Goal: Check status: Check status

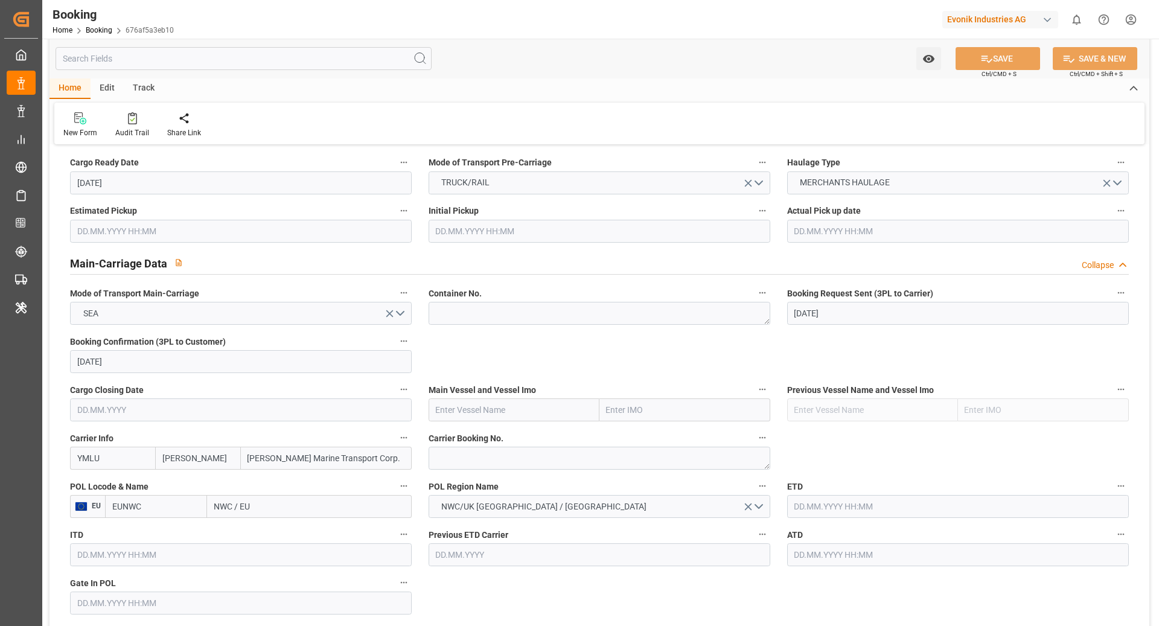
scroll to position [670, 0]
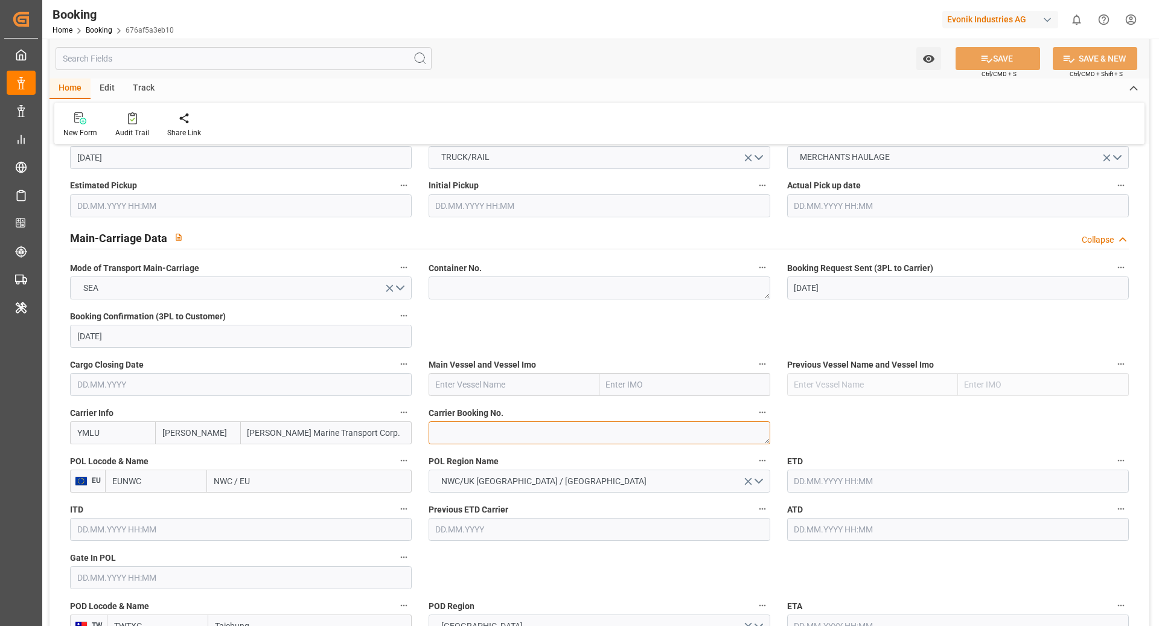
click at [564, 432] on textarea at bounding box center [600, 432] width 342 height 23
paste textarea "FBRE0063738"
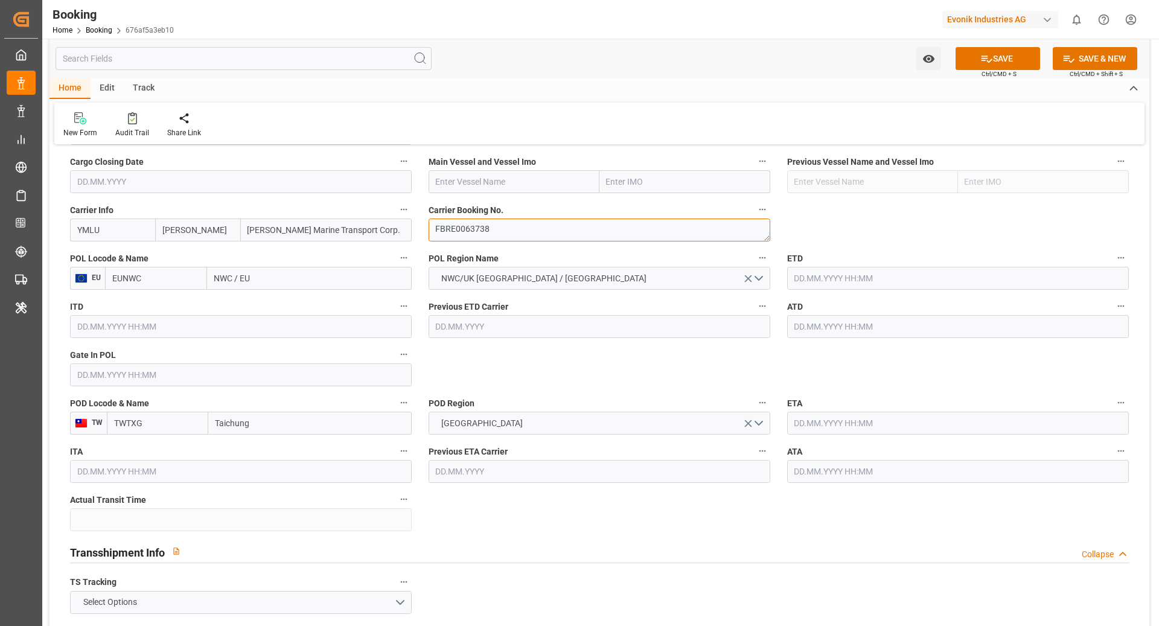
scroll to position [879, 0]
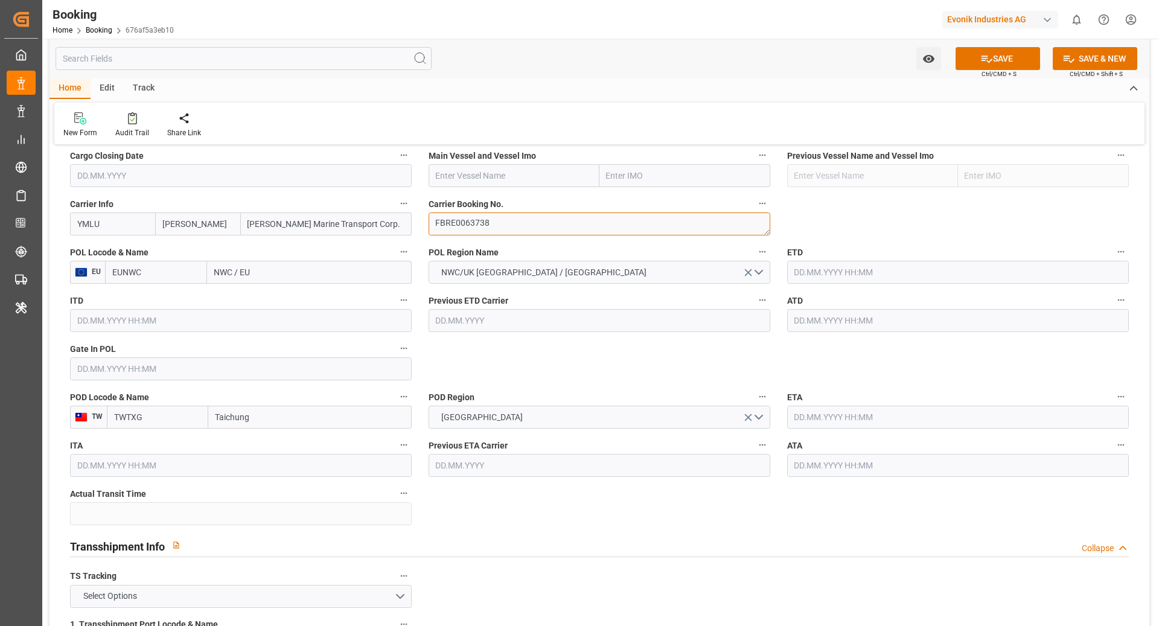
type textarea "FBRE0063738"
click at [156, 278] on input "EUNWC" at bounding box center [156, 272] width 102 height 23
type input "DEHAM"
click at [164, 304] on div "DEHAM - Hamburg" at bounding box center [156, 305] width 101 height 40
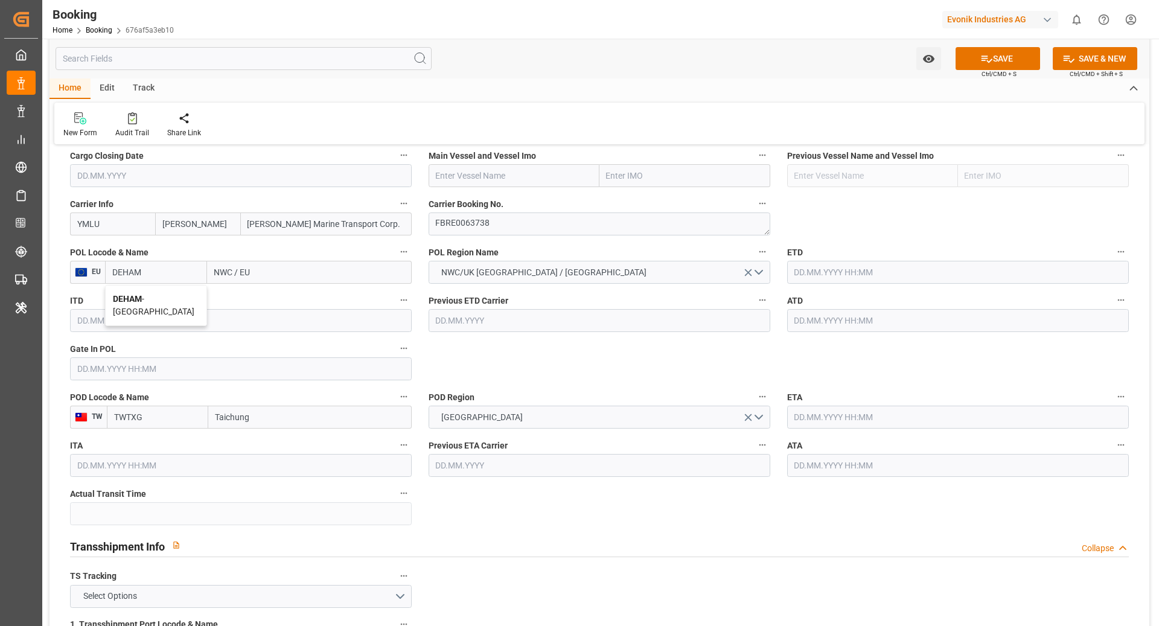
type input "[GEOGRAPHIC_DATA]"
type input "DEHAM"
click at [497, 173] on input "text" at bounding box center [514, 175] width 171 height 23
paste input "ONE TRIUMPH"
click at [472, 200] on b "ONE TRIUMPH" at bounding box center [464, 202] width 56 height 10
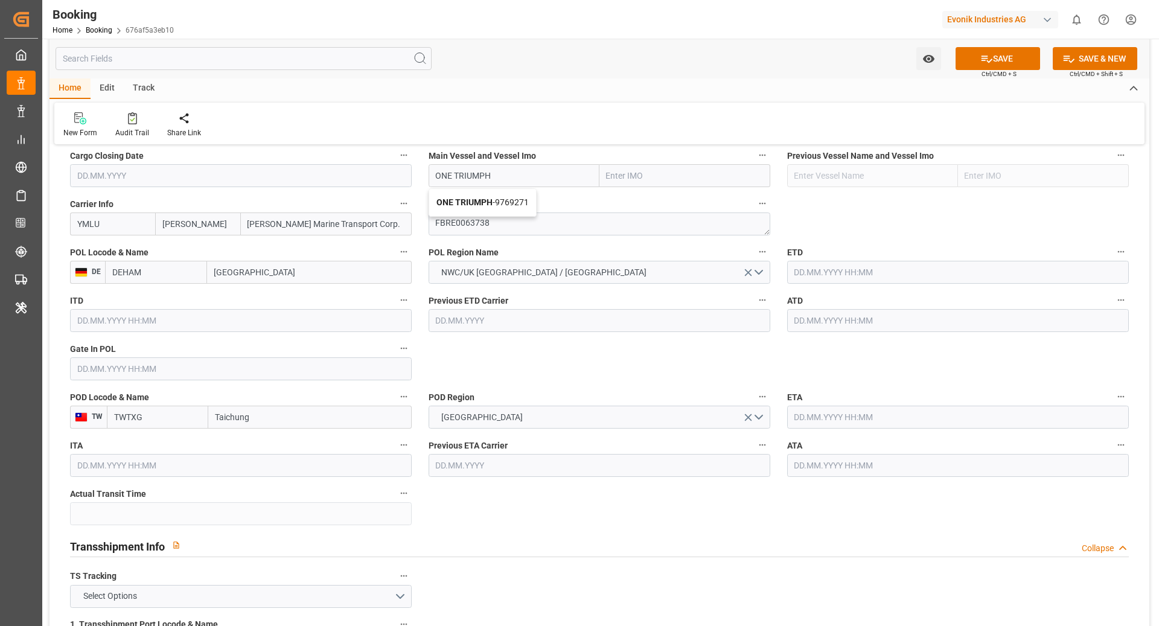
type input "ONE TRIUMPH"
type input "9769271"
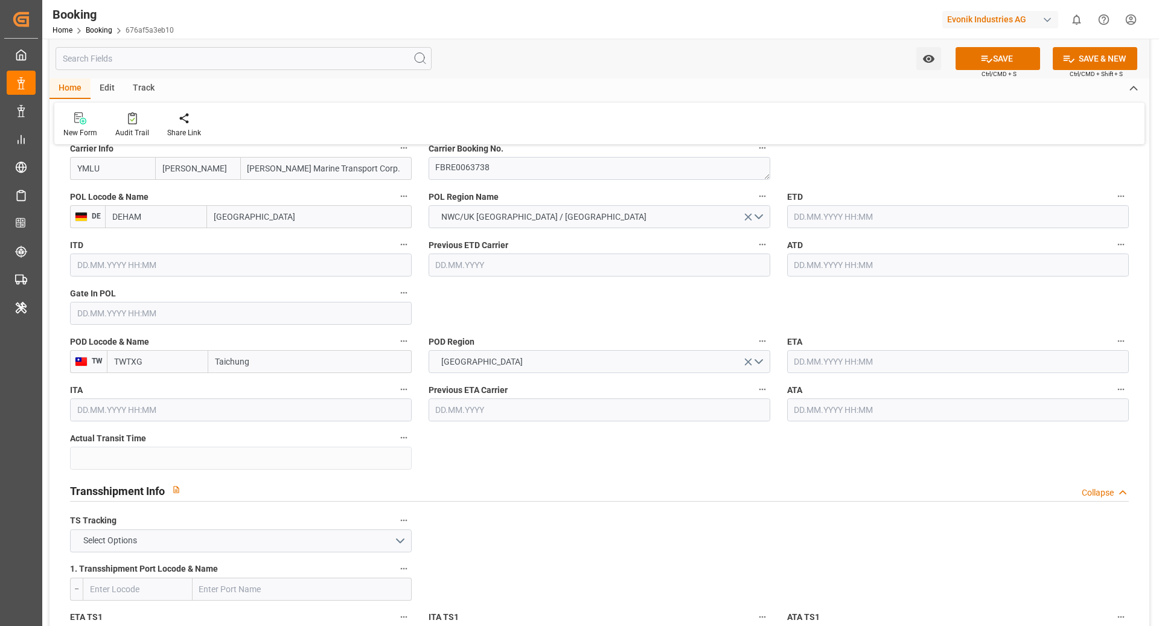
type input "ONE TRIUMPH"
click at [922, 200] on label "ETD" at bounding box center [958, 196] width 342 height 17
click at [1113, 200] on button "ETD" at bounding box center [1121, 196] width 16 height 16
click at [893, 209] on div at bounding box center [579, 313] width 1159 height 626
click at [867, 212] on input "text" at bounding box center [958, 216] width 342 height 23
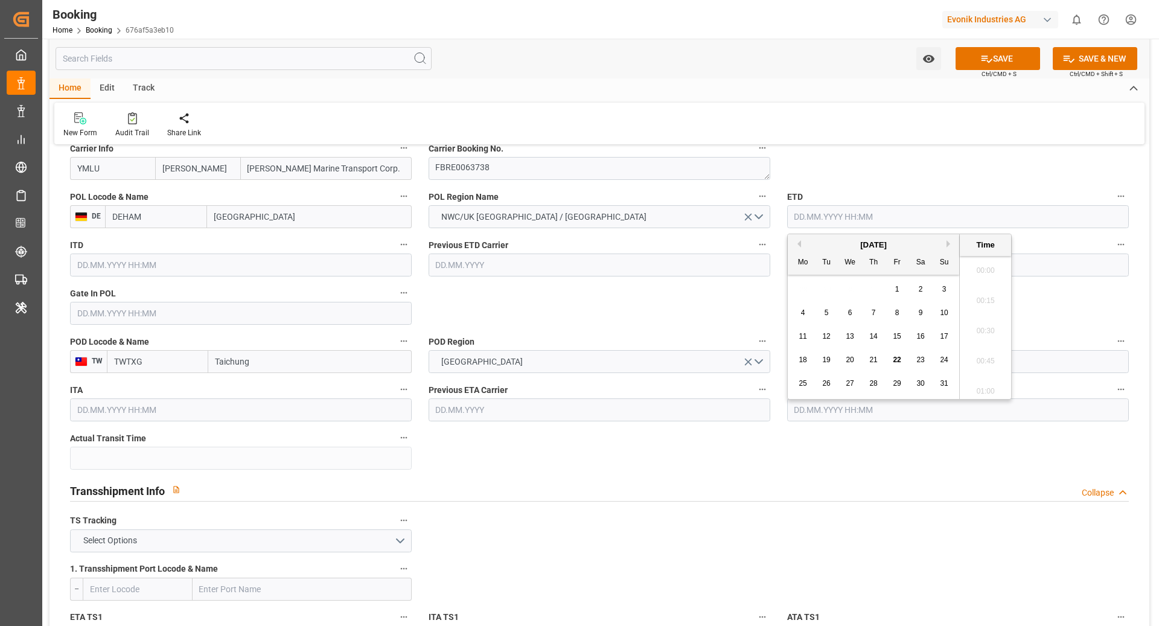
scroll to position [1935, 0]
click at [952, 243] on button "Next Month" at bounding box center [949, 243] width 7 height 7
click at [904, 338] on div "19" at bounding box center [897, 337] width 15 height 14
type input "19.09.2025 00:00"
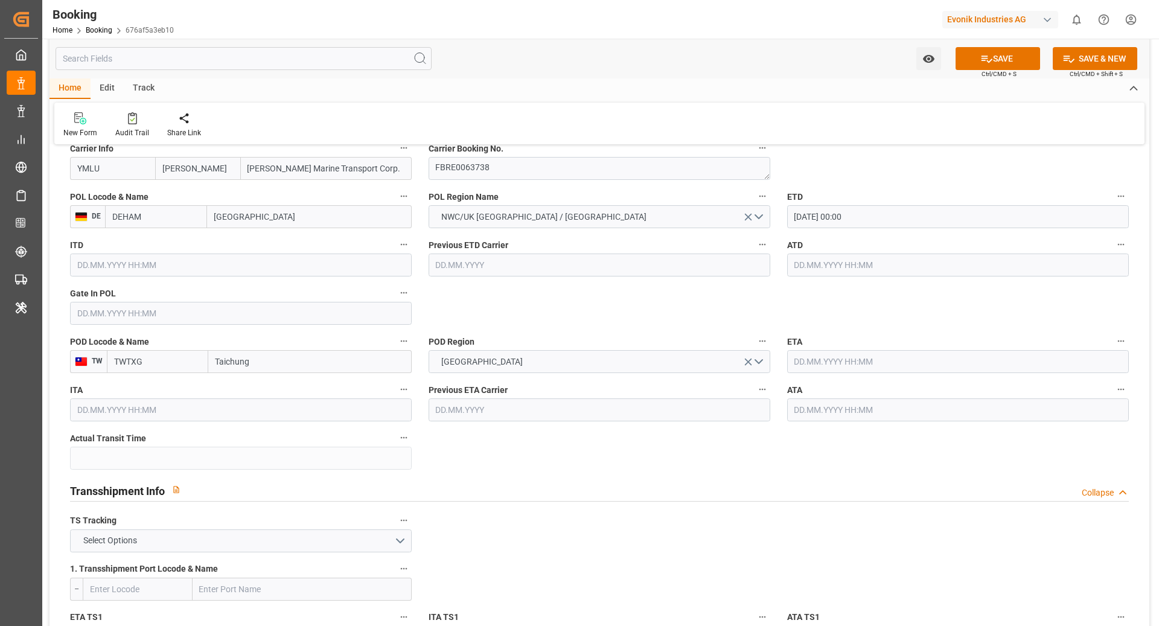
click at [877, 366] on input "text" at bounding box center [958, 361] width 342 height 23
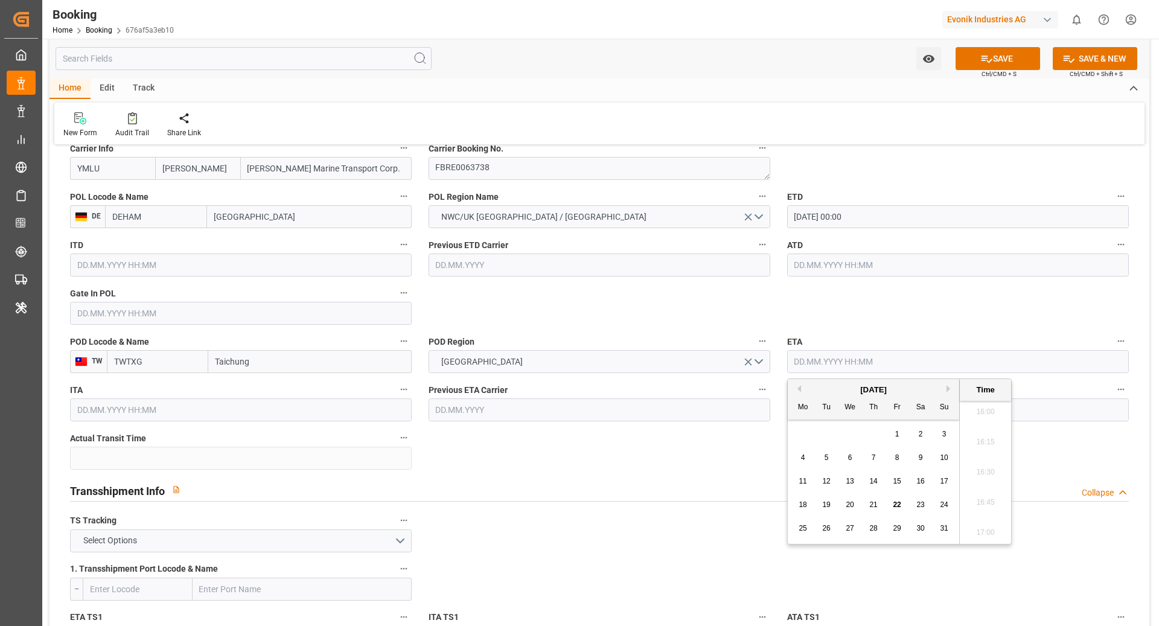
click at [949, 386] on button "Next Month" at bounding box center [949, 388] width 7 height 7
click at [947, 384] on div "September 2025" at bounding box center [873, 390] width 171 height 12
click at [955, 385] on div "September 2025" at bounding box center [873, 390] width 171 height 12
click at [950, 388] on button "Next Month" at bounding box center [949, 388] width 7 height 7
click at [893, 503] on span "24" at bounding box center [897, 504] width 8 height 8
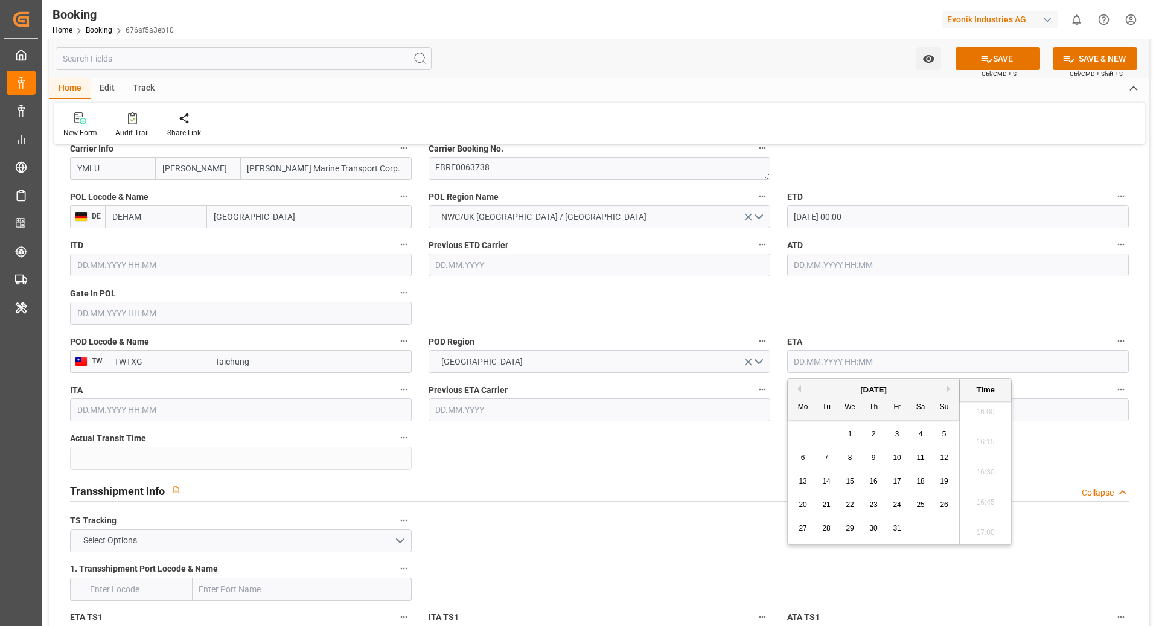
type input "24.10.2025 00:00"
drag, startPoint x: 660, startPoint y: 439, endPoint x: 636, endPoint y: 430, distance: 25.0
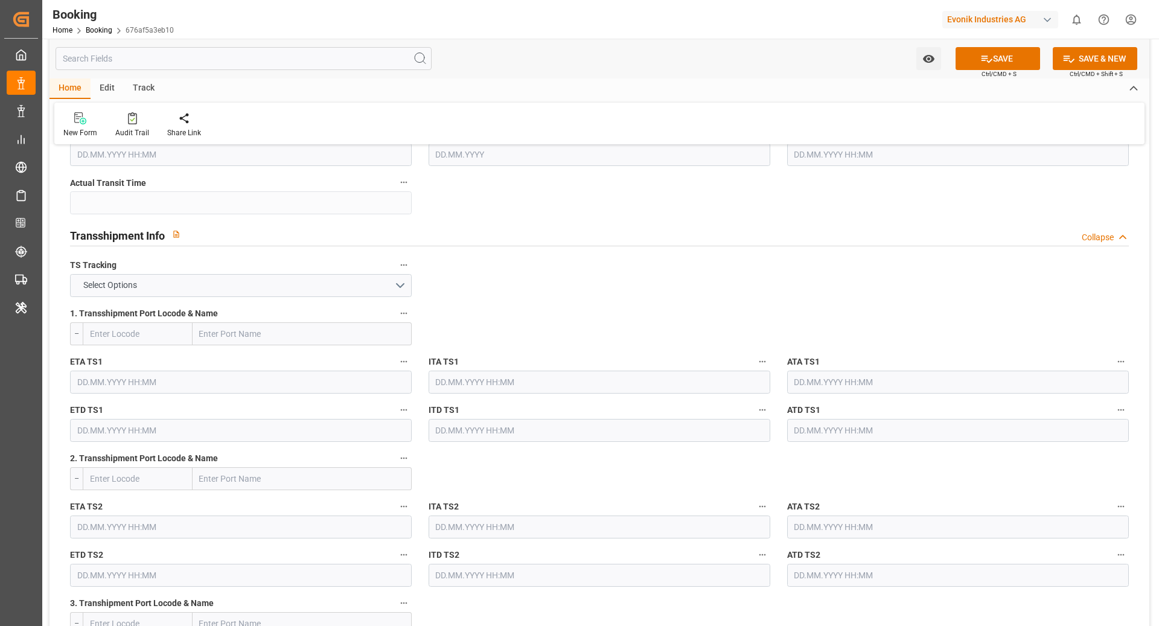
scroll to position [1211, 0]
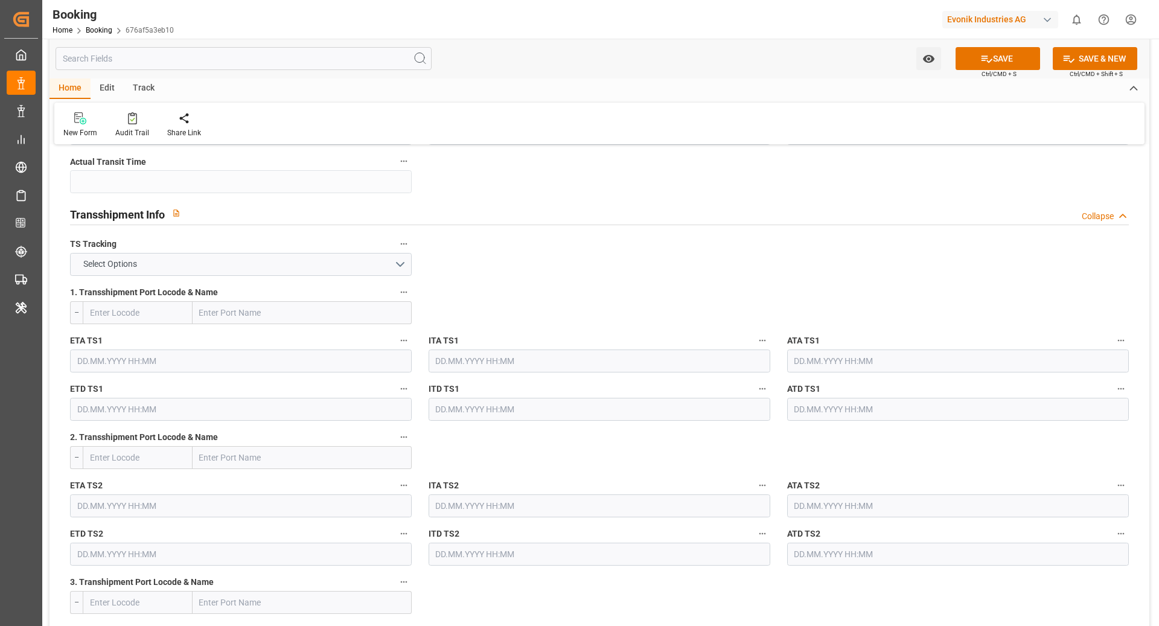
click at [309, 244] on label "TS Tracking" at bounding box center [241, 244] width 342 height 17
click at [396, 244] on button "TS Tracking" at bounding box center [404, 244] width 16 height 16
click at [301, 254] on div at bounding box center [579, 313] width 1159 height 626
click at [253, 269] on body "Created by potrace 1.15, written by Peter Selinger 2001-2017 Created by potrace…" at bounding box center [579, 313] width 1159 height 626
click at [250, 265] on button "Select Options" at bounding box center [241, 264] width 342 height 23
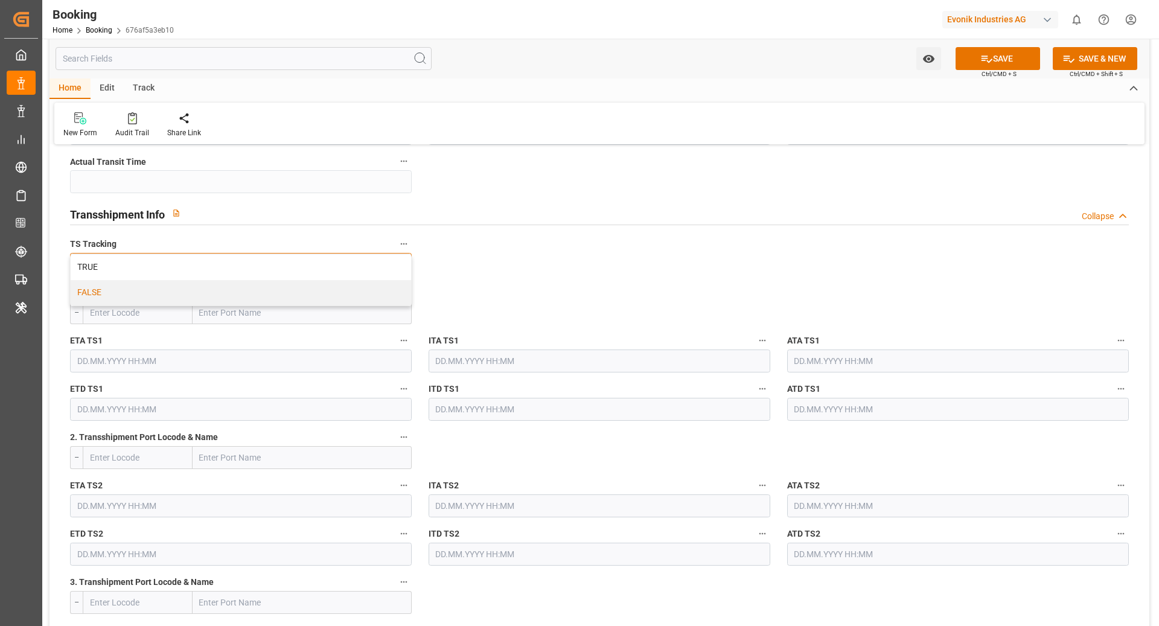
click at [211, 298] on div "FALSE" at bounding box center [241, 292] width 340 height 25
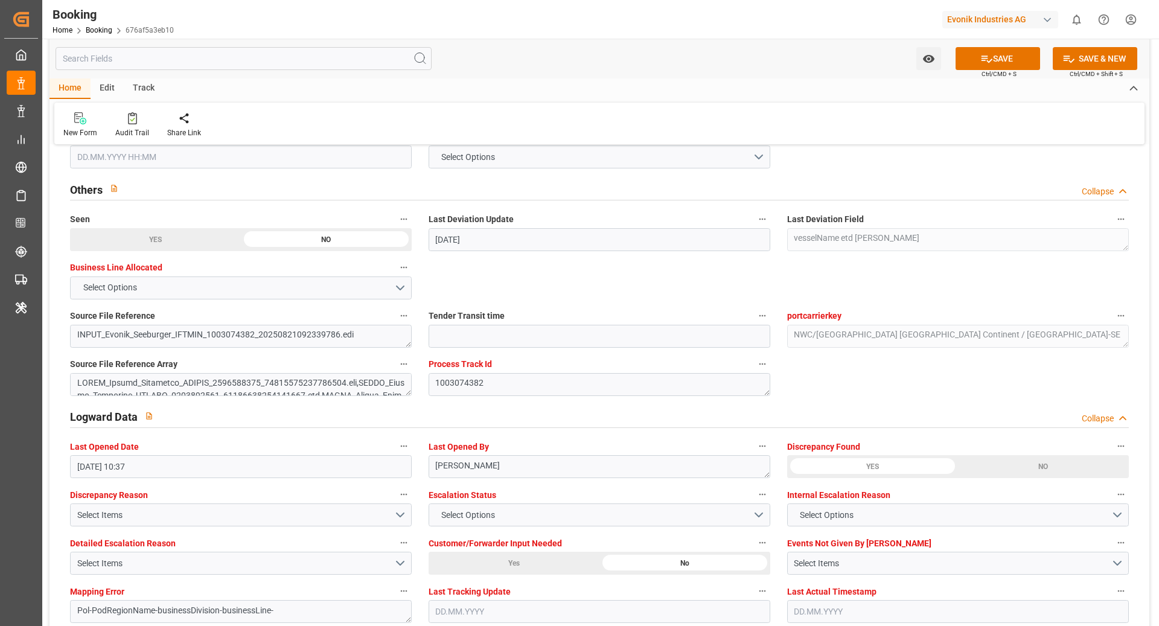
scroll to position [2023, 0]
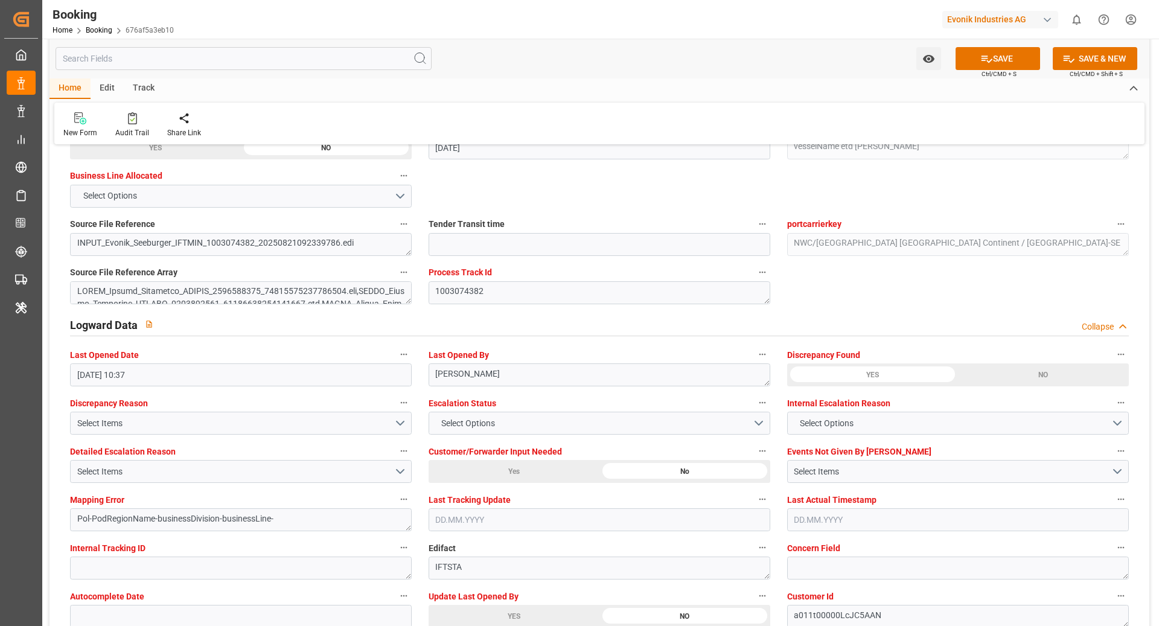
click at [989, 63] on icon at bounding box center [986, 59] width 13 height 13
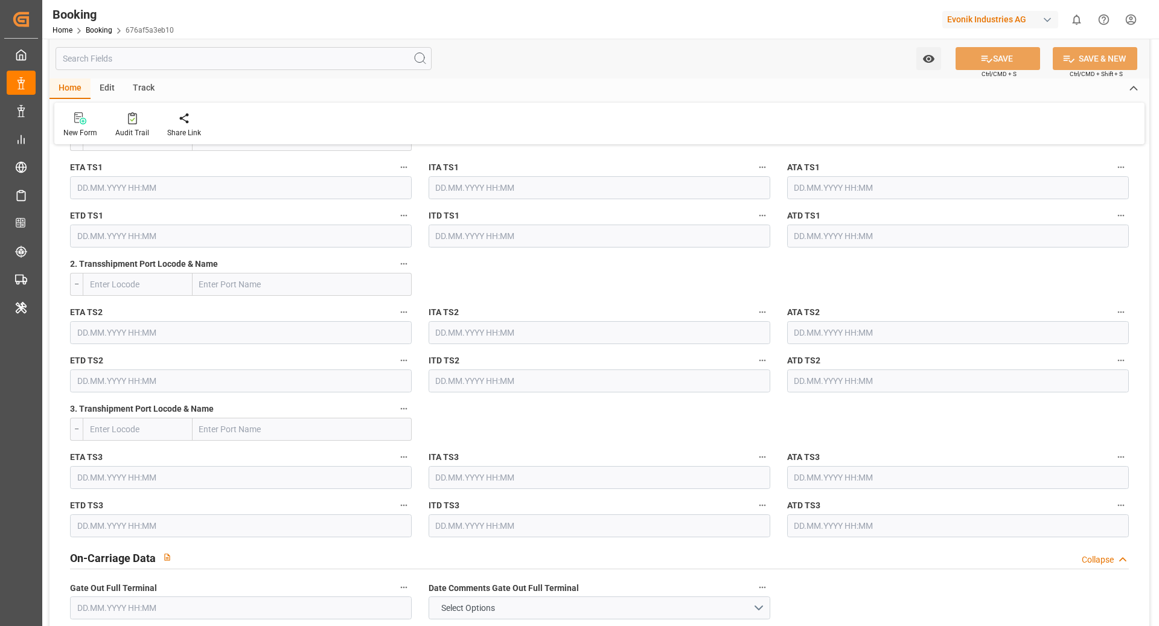
scroll to position [1194, 0]
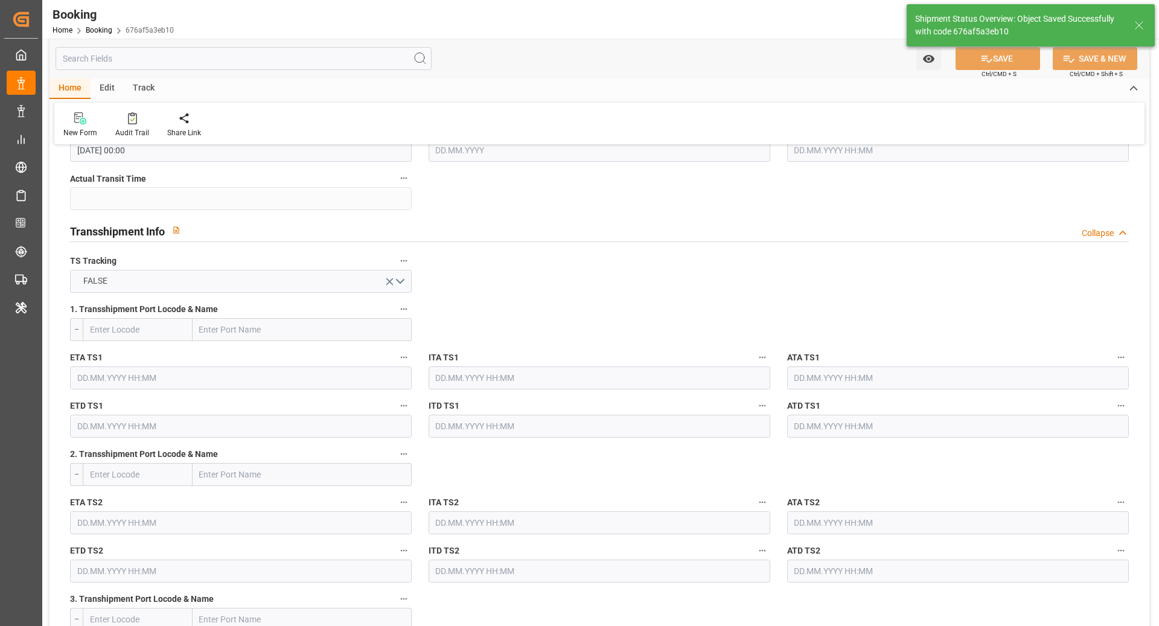
type input "19.09.2025 00:00"
type input "24.10.2025 00:00"
type input "22.08.2025 11:15"
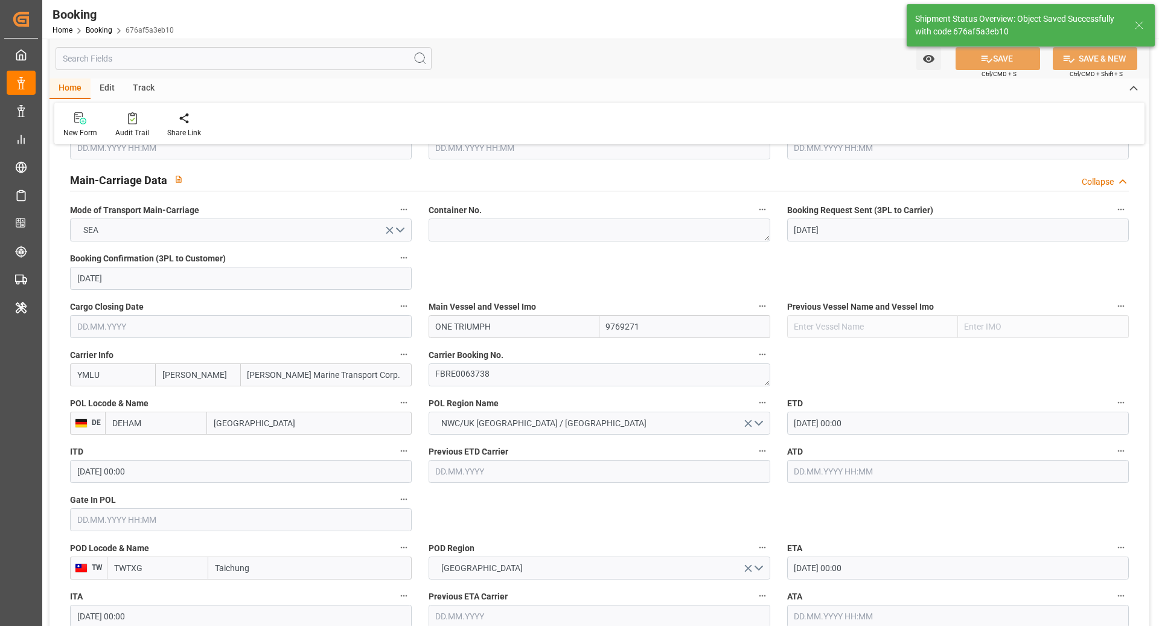
scroll to position [812, 0]
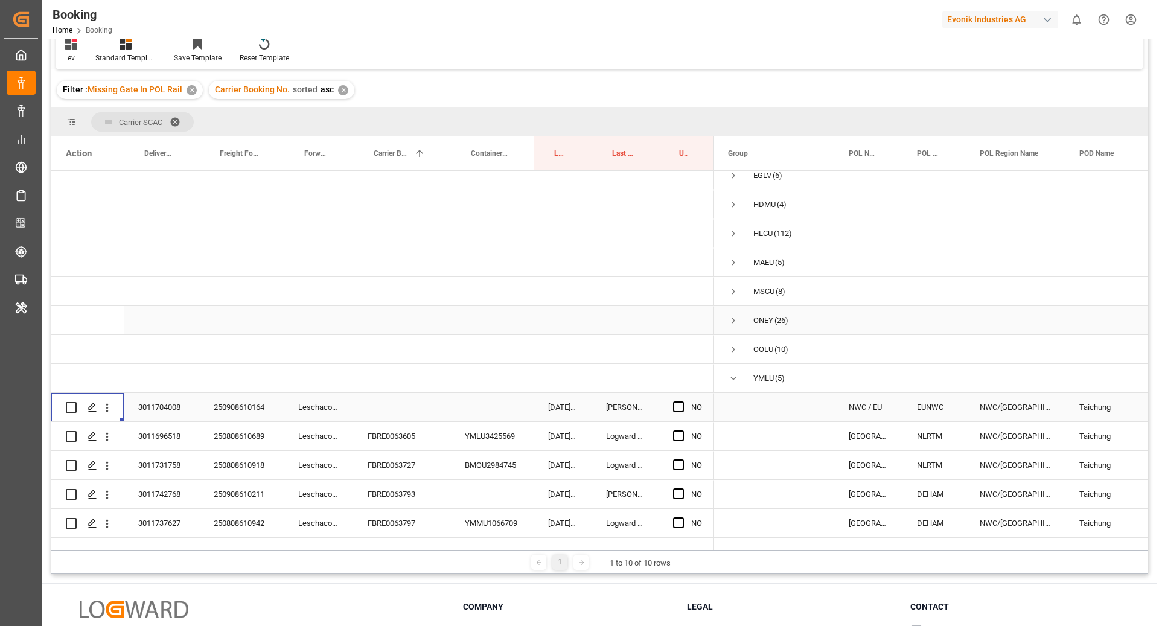
scroll to position [94, 0]
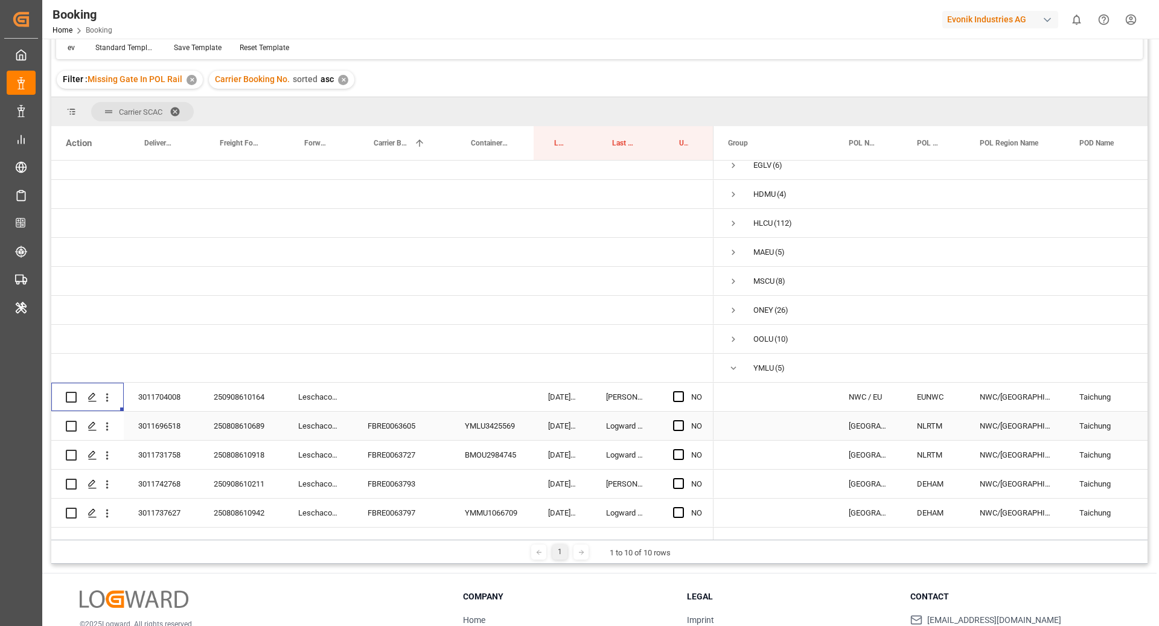
click at [333, 417] on div "Leschaco Bremen" at bounding box center [318, 426] width 69 height 28
click at [409, 420] on div "FBRE0063605" at bounding box center [401, 426] width 97 height 28
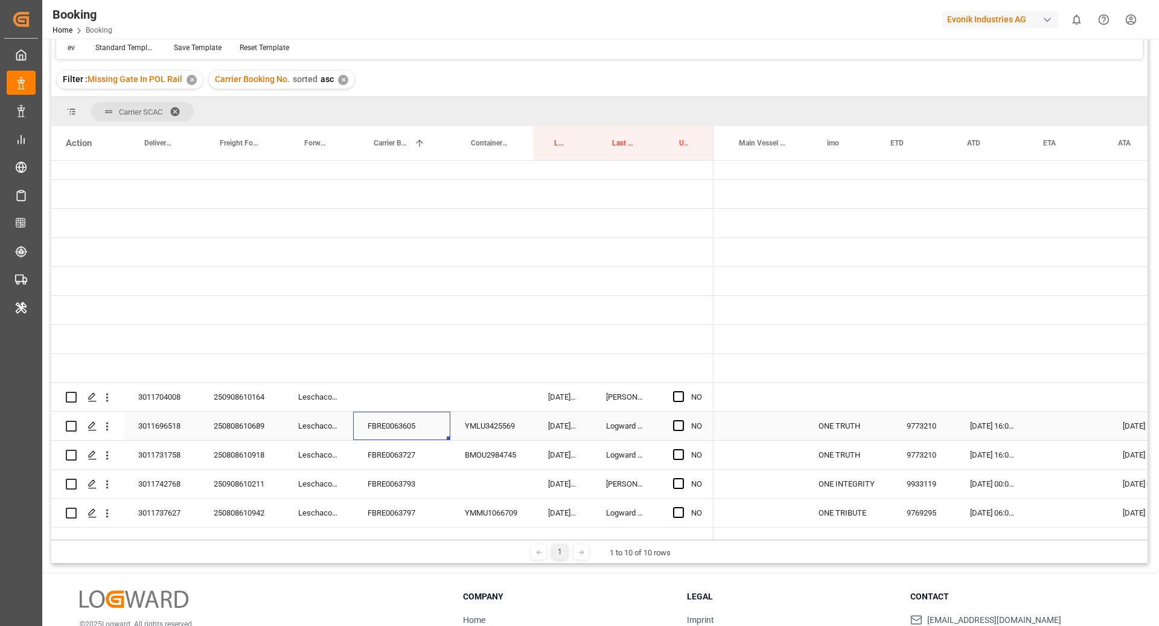
scroll to position [0, 724]
click at [683, 418] on div "Press SPACE to select this row." at bounding box center [682, 426] width 18 height 28
click at [678, 420] on span "Press SPACE to select this row." at bounding box center [678, 425] width 11 height 11
click at [682, 420] on input "Press SPACE to select this row." at bounding box center [682, 420] width 0 height 0
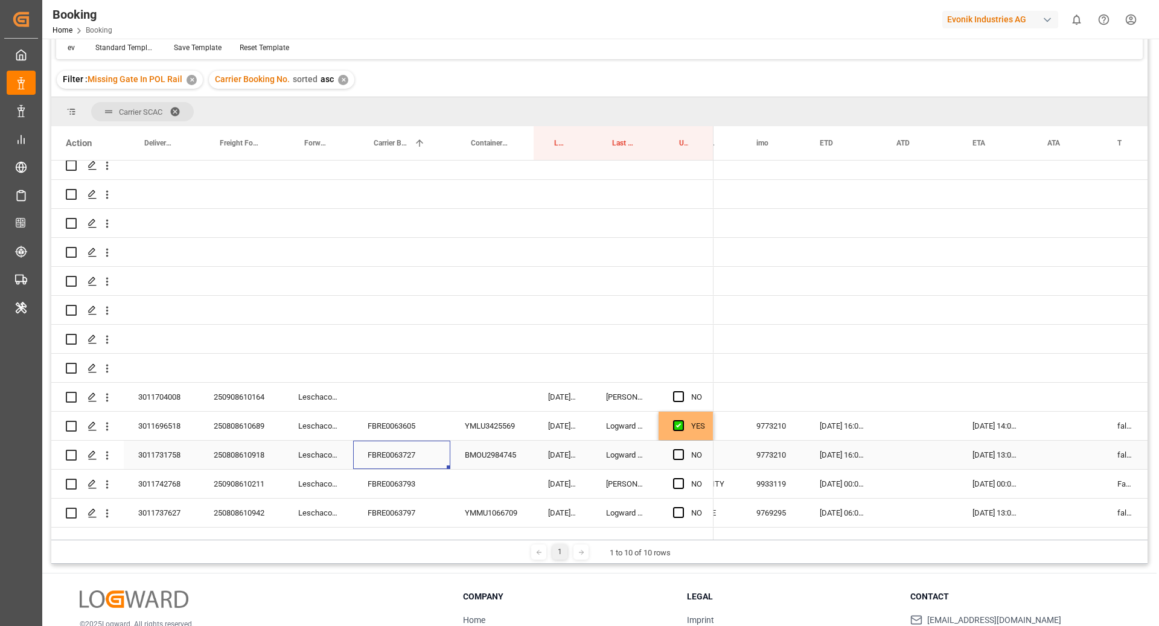
click at [416, 441] on div "FBRE0063727" at bounding box center [401, 455] width 97 height 28
click at [681, 449] on span "Press SPACE to select this row." at bounding box center [678, 454] width 11 height 11
click at [682, 449] on input "Press SPACE to select this row." at bounding box center [682, 449] width 0 height 0
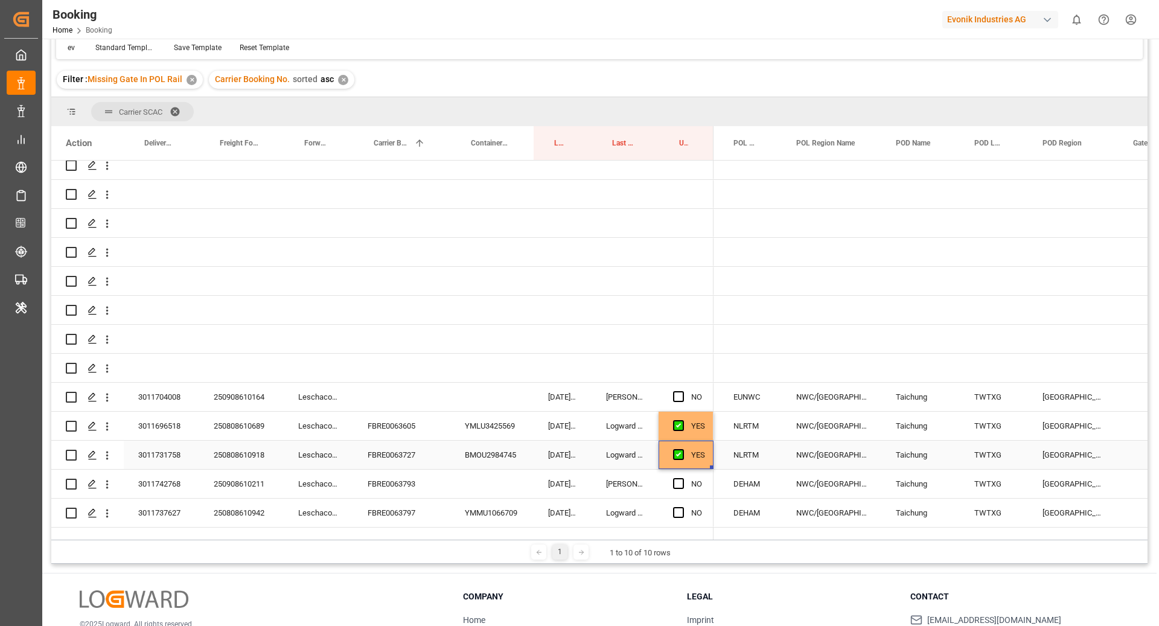
scroll to position [0, 183]
click at [409, 470] on div "FBRE0063793" at bounding box center [401, 484] width 97 height 28
click at [678, 478] on span "Press SPACE to select this row." at bounding box center [678, 483] width 11 height 11
click at [682, 478] on input "Press SPACE to select this row." at bounding box center [682, 478] width 0 height 0
click at [412, 506] on div "FBRE0063797" at bounding box center [401, 513] width 97 height 28
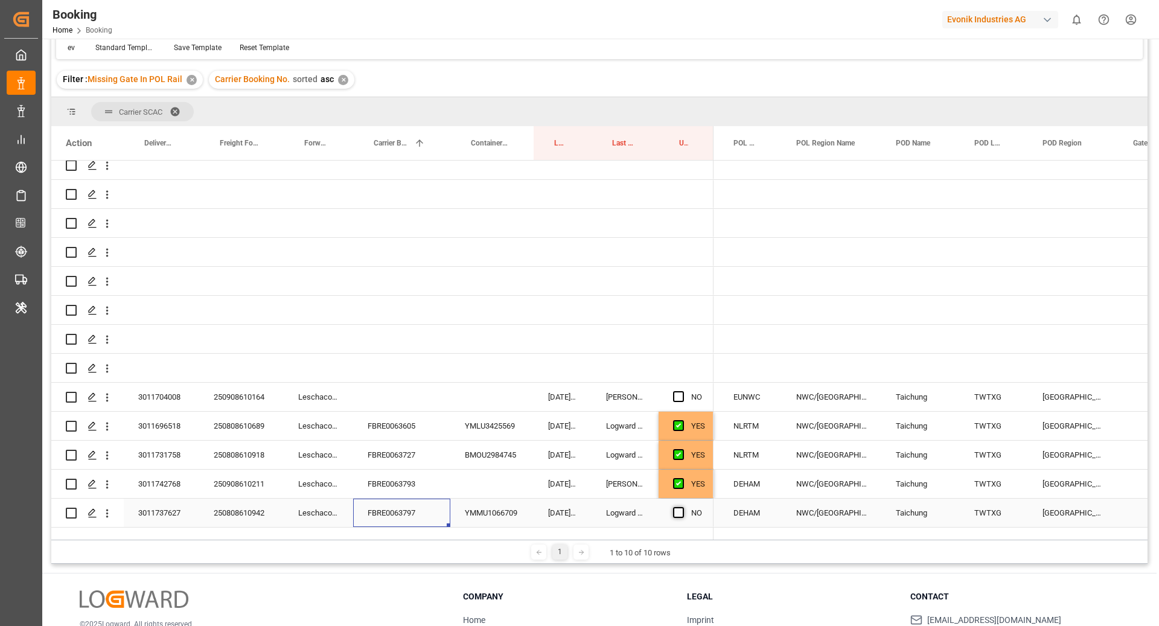
click at [681, 507] on span "Press SPACE to select this row." at bounding box center [678, 512] width 11 height 11
click at [682, 507] on input "Press SPACE to select this row." at bounding box center [682, 507] width 0 height 0
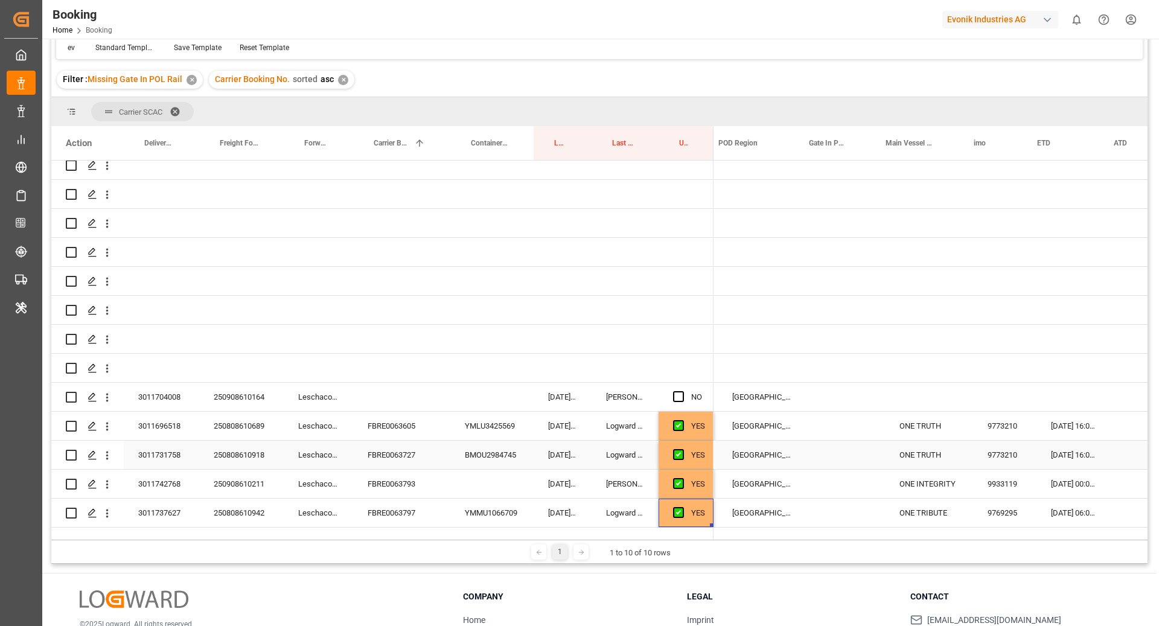
scroll to position [0, 526]
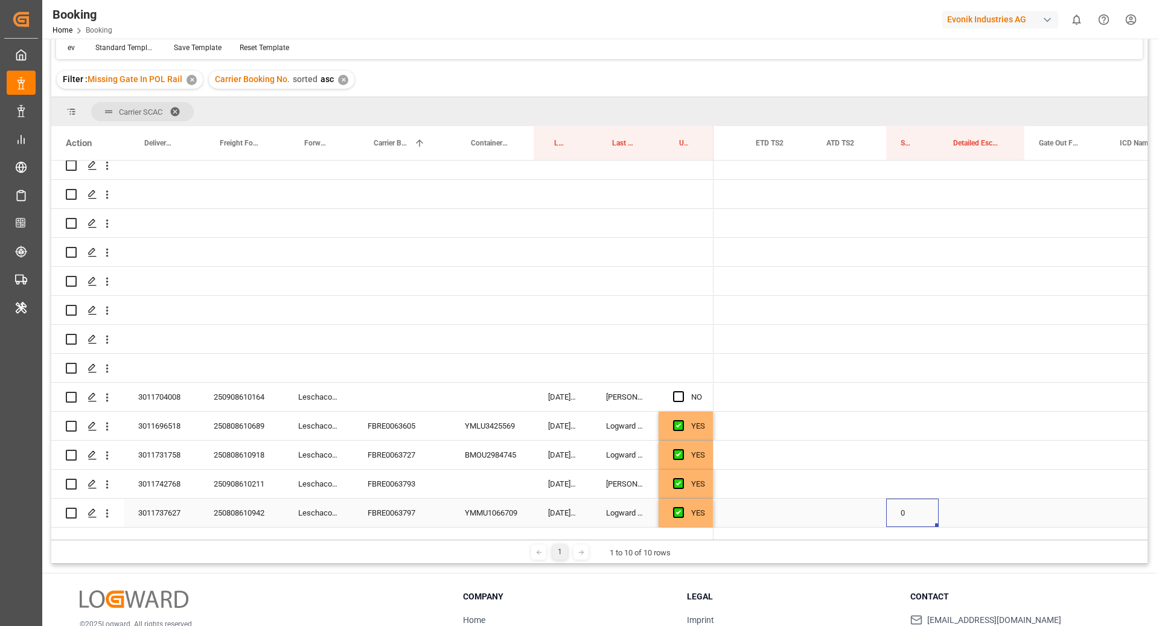
click at [920, 505] on div "0" at bounding box center [912, 513] width 53 height 28
click at [900, 414] on div "Press SPACE to select this row." at bounding box center [912, 426] width 53 height 28
click at [918, 445] on div "Press SPACE to select this row." at bounding box center [912, 455] width 53 height 28
click at [989, 443] on div "Press SPACE to select this row." at bounding box center [982, 455] width 86 height 28
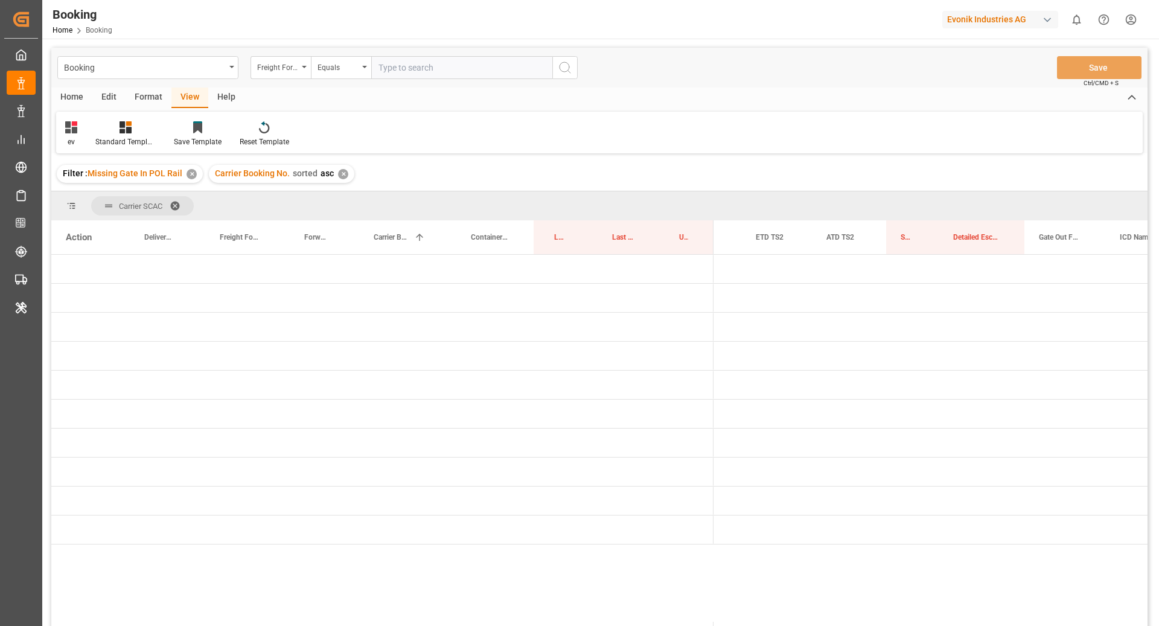
click at [132, 92] on div "Format" at bounding box center [149, 98] width 46 height 21
click at [87, 127] on icon at bounding box center [82, 127] width 11 height 12
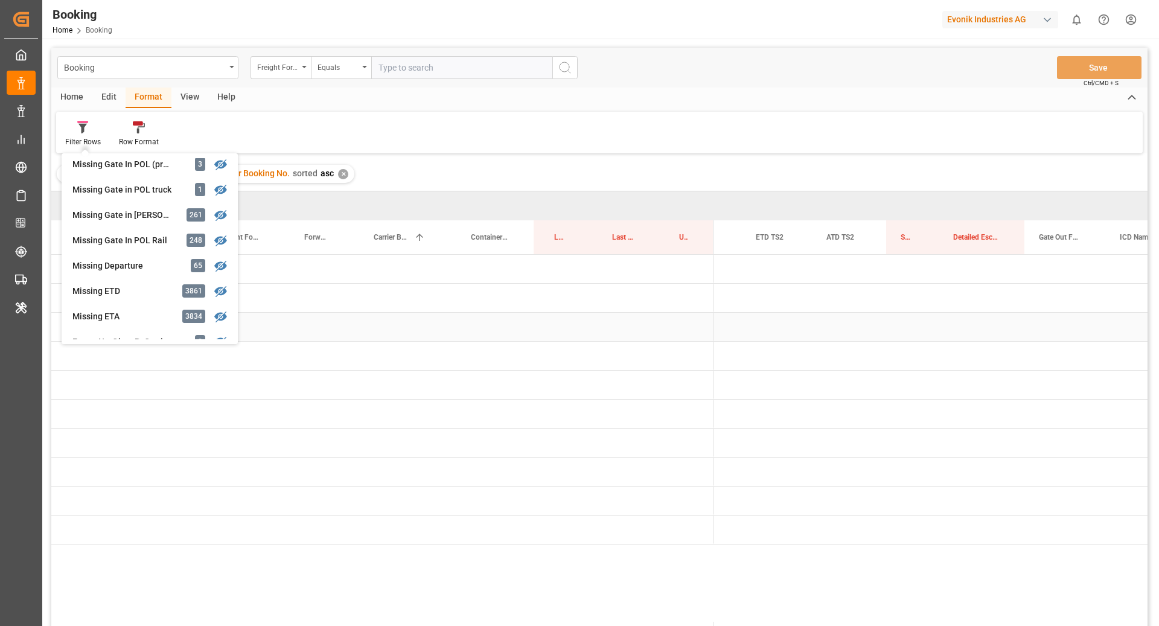
click at [774, 316] on div "Press SPACE to select this row." at bounding box center [776, 327] width 71 height 28
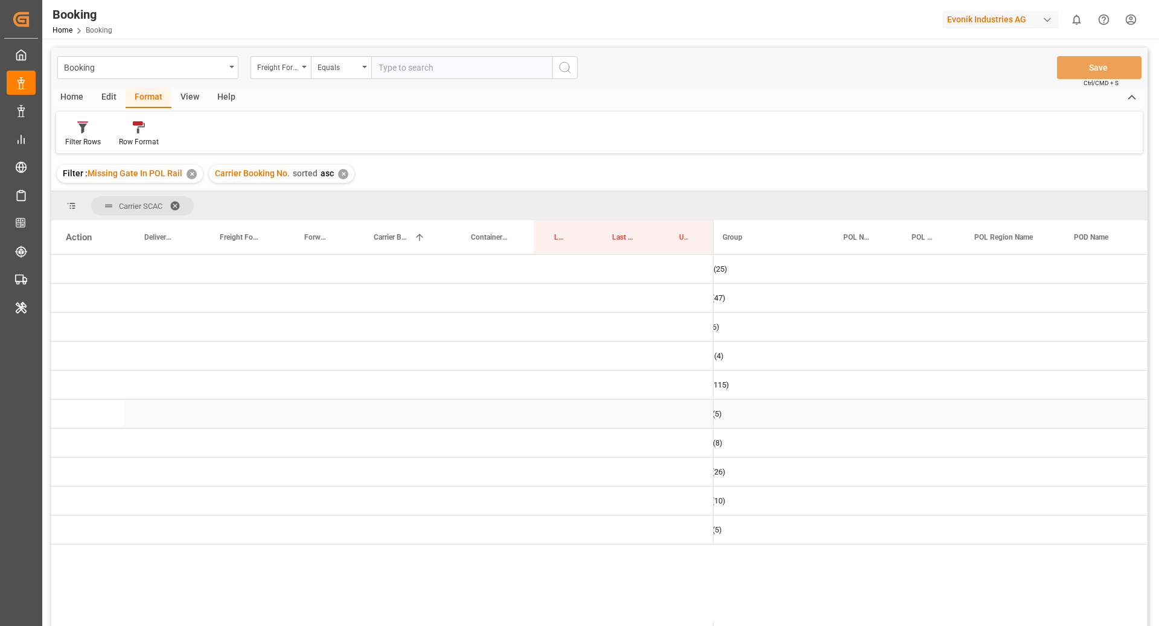
scroll to position [0, 5]
